Goal: Information Seeking & Learning: Learn about a topic

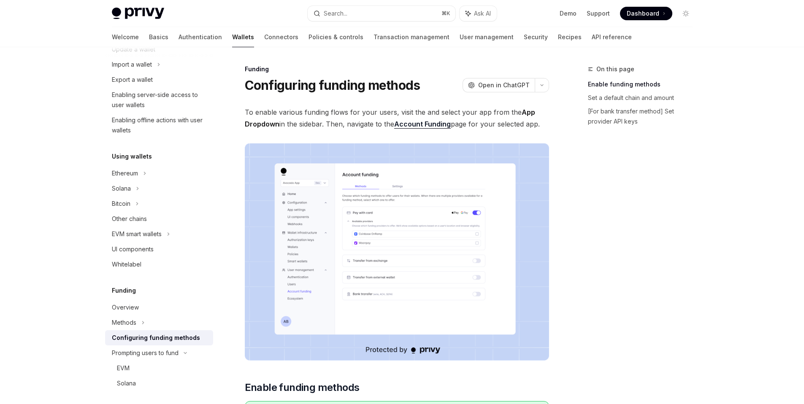
scroll to position [201, 0]
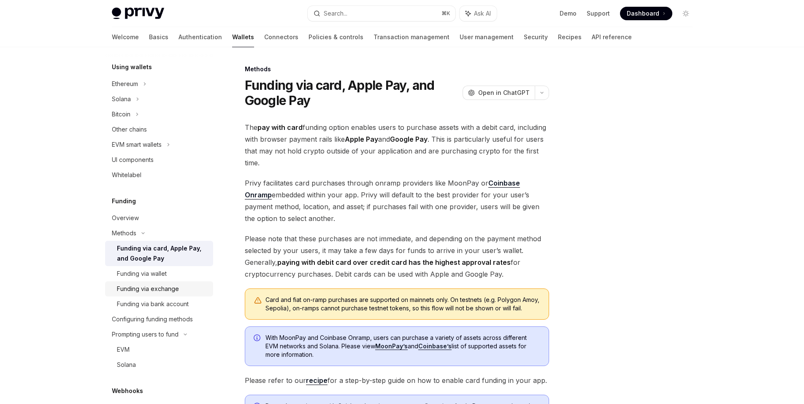
click at [168, 287] on div "Funding via exchange" at bounding box center [148, 289] width 62 height 10
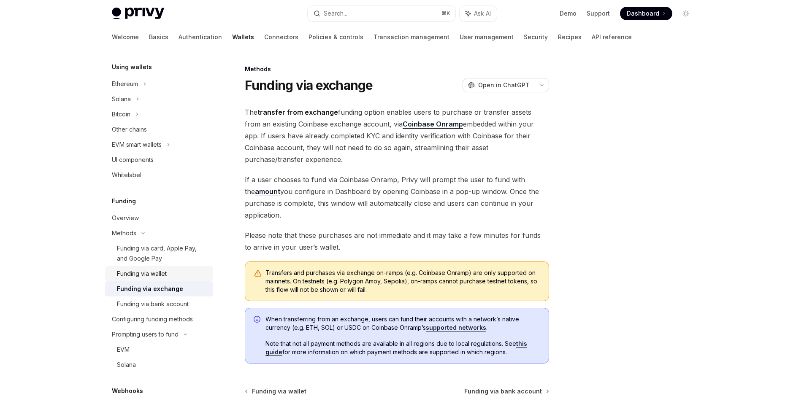
click at [157, 274] on div "Funding via wallet" at bounding box center [142, 274] width 50 height 10
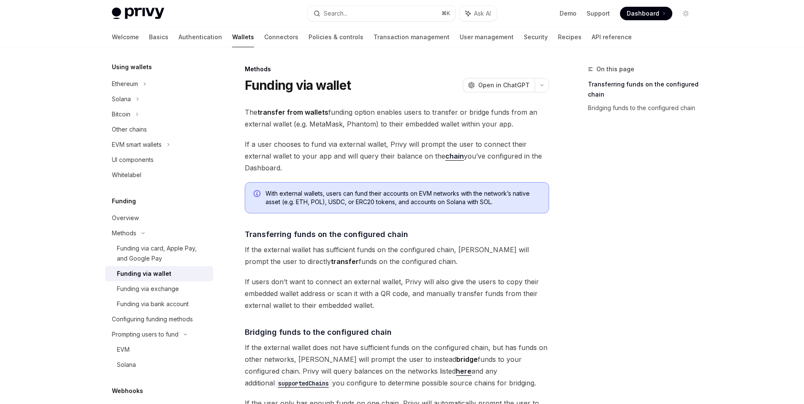
scroll to position [99, 0]
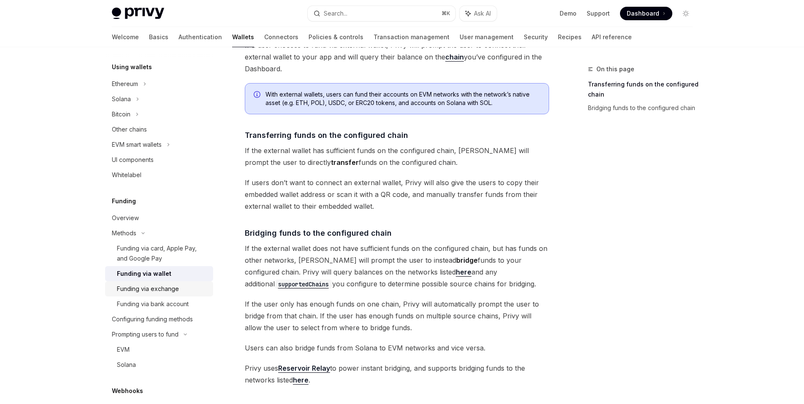
click at [171, 289] on div "Funding via exchange" at bounding box center [148, 289] width 62 height 10
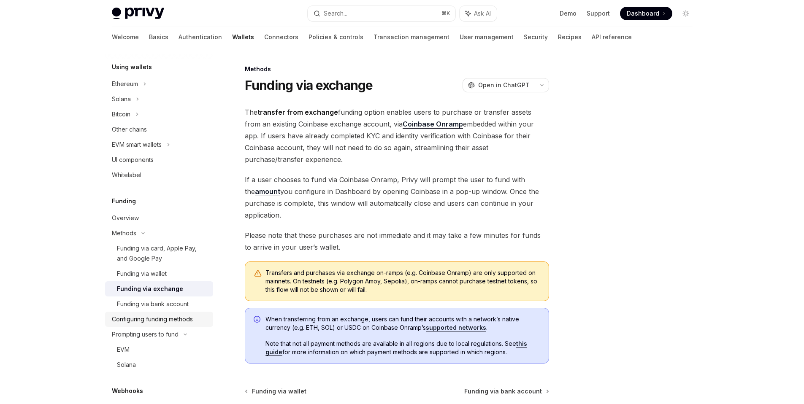
click at [188, 322] on div "Configuring funding methods" at bounding box center [152, 319] width 81 height 10
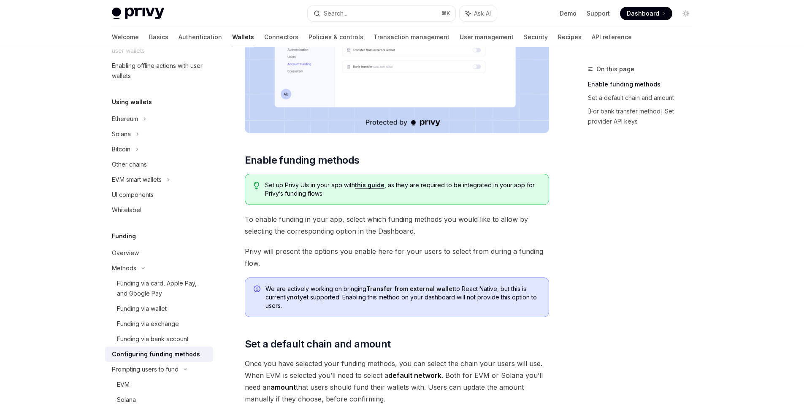
scroll to position [427, 0]
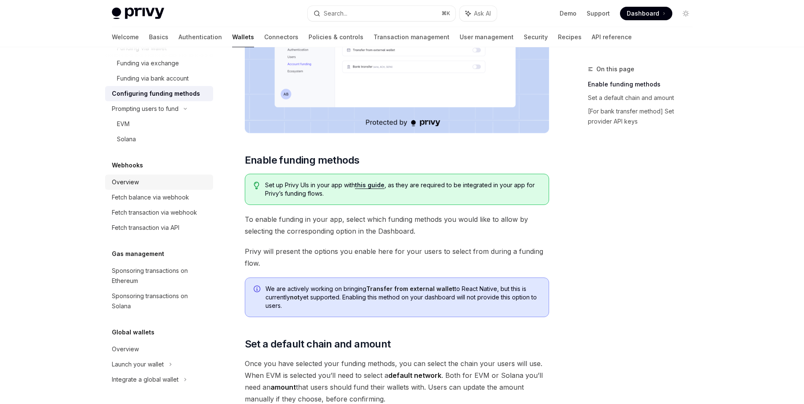
click at [157, 184] on div "Overview" at bounding box center [160, 182] width 96 height 10
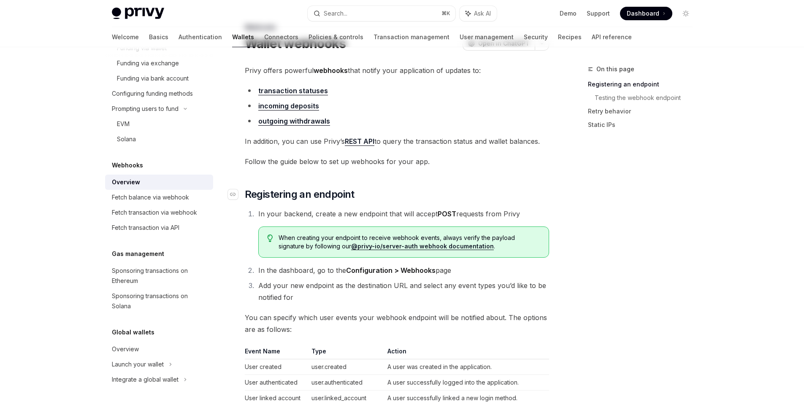
scroll to position [135, 0]
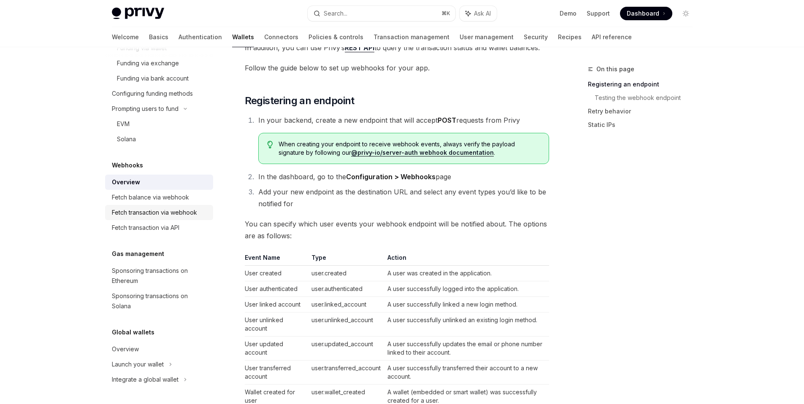
click at [148, 205] on link "Fetch transaction via webhook" at bounding box center [159, 212] width 108 height 15
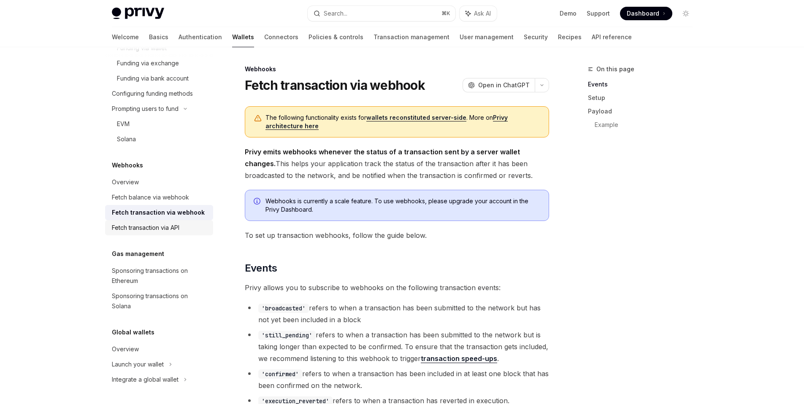
click at [155, 231] on div "Fetch transaction via API" at bounding box center [146, 228] width 68 height 10
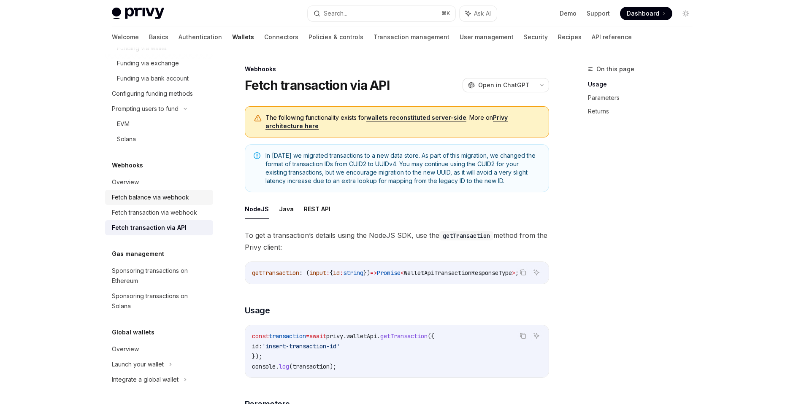
click at [158, 201] on div "Fetch balance via webhook" at bounding box center [150, 197] width 77 height 10
type textarea "*"
